Goal: Find specific page/section: Find specific page/section

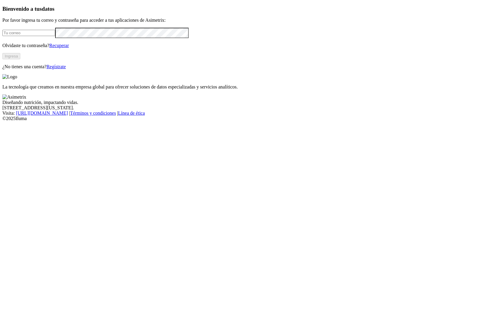
type input "[EMAIL_ADDRESS][DOMAIN_NAME]"
click at [20, 59] on button "Ingresa" at bounding box center [11, 56] width 18 height 6
